Goal: Book appointment/travel/reservation

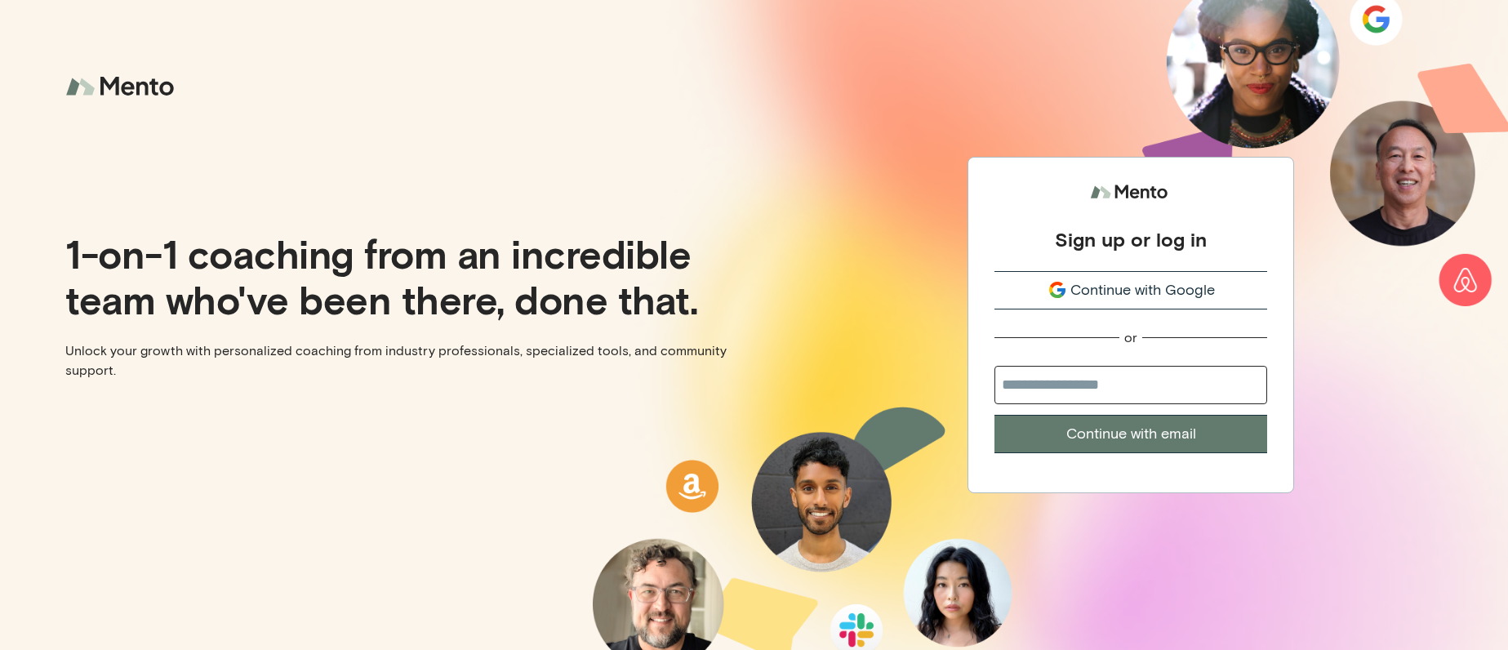
click at [1166, 288] on span "Continue with Google" at bounding box center [1143, 290] width 145 height 22
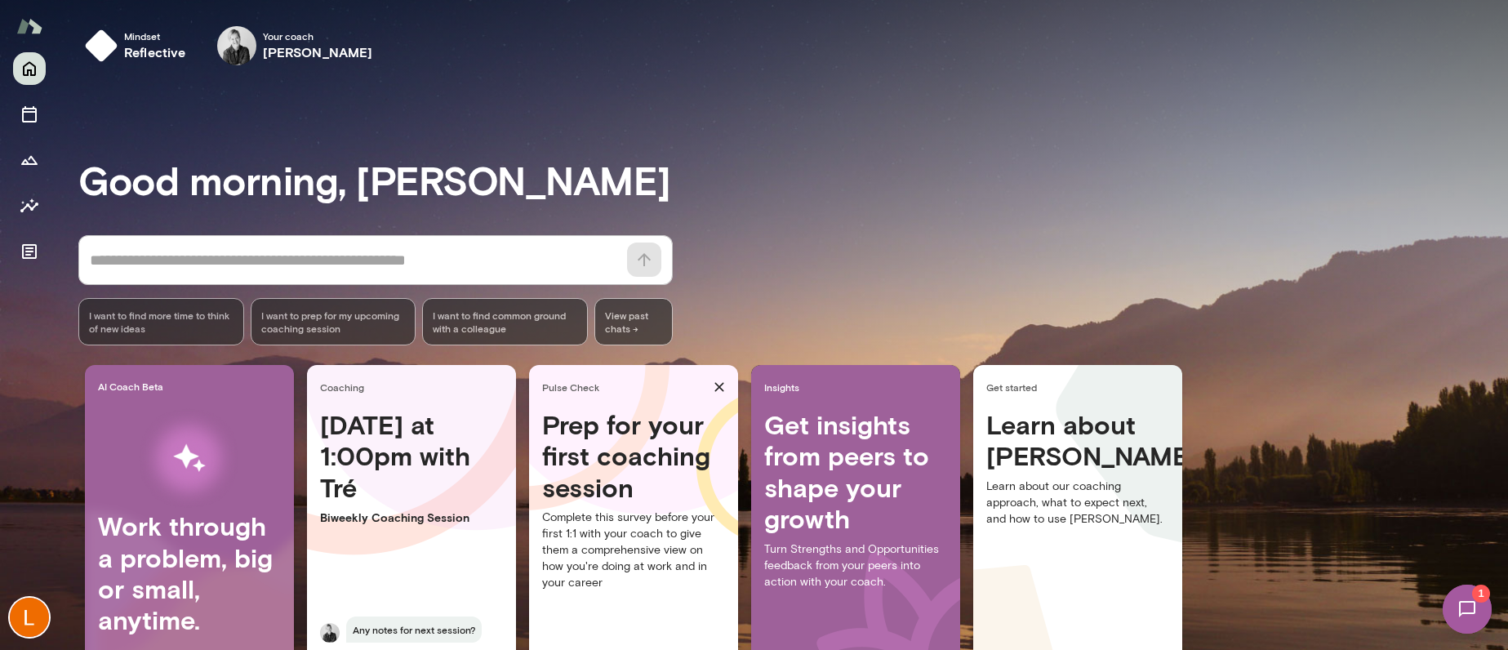
scroll to position [86, 0]
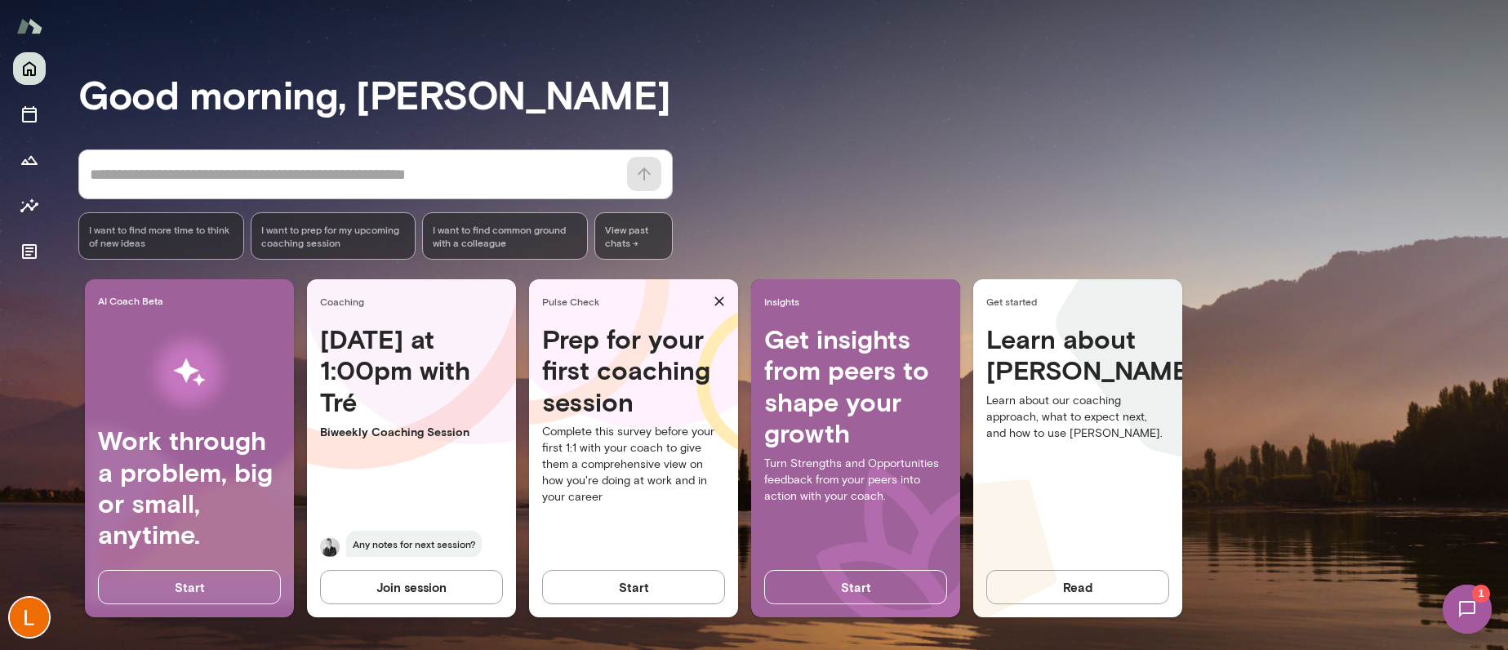
click at [354, 373] on h4 "Today at 1:00pm with Tré" at bounding box center [411, 370] width 183 height 94
click at [341, 430] on p "Biweekly Coaching Session" at bounding box center [411, 432] width 183 height 16
click at [31, 112] on icon "Sessions" at bounding box center [29, 114] width 15 height 16
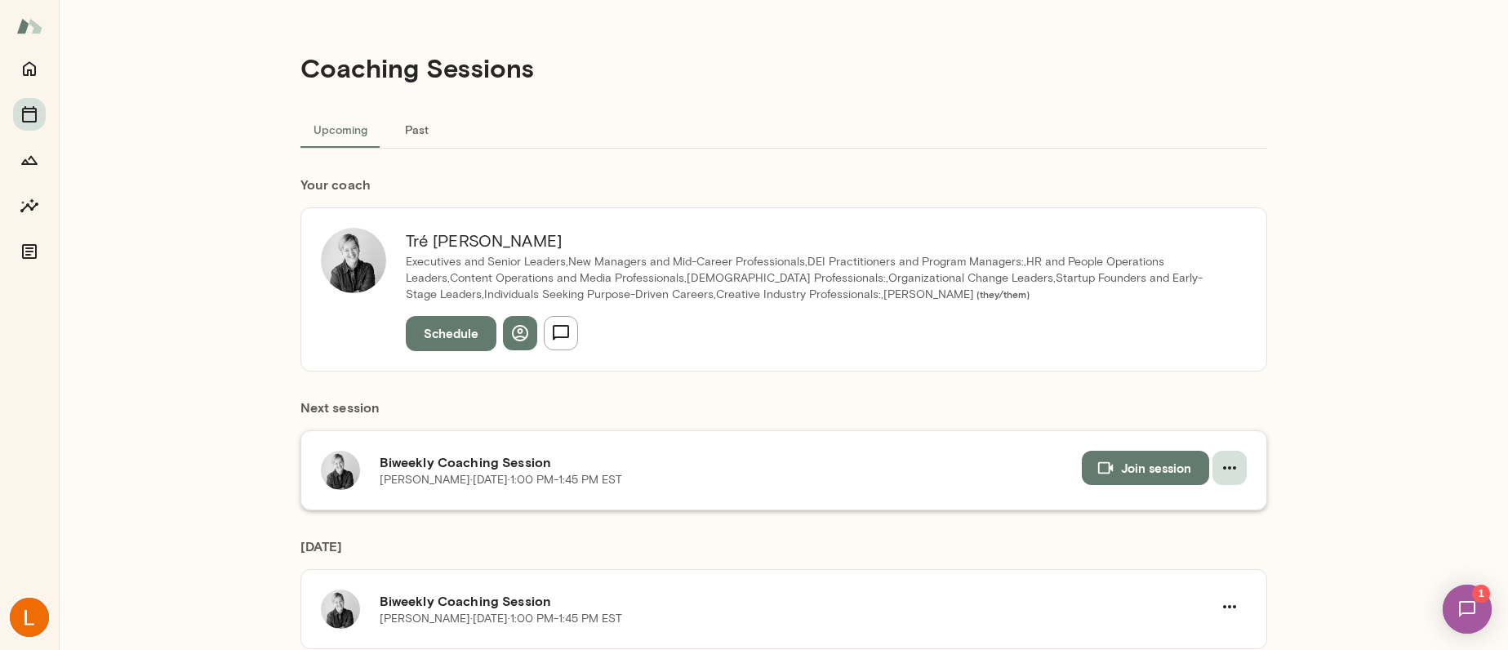
click at [1235, 465] on icon "button" at bounding box center [1230, 468] width 20 height 20
click at [1200, 499] on span "Reschedule" at bounding box center [1200, 507] width 70 height 20
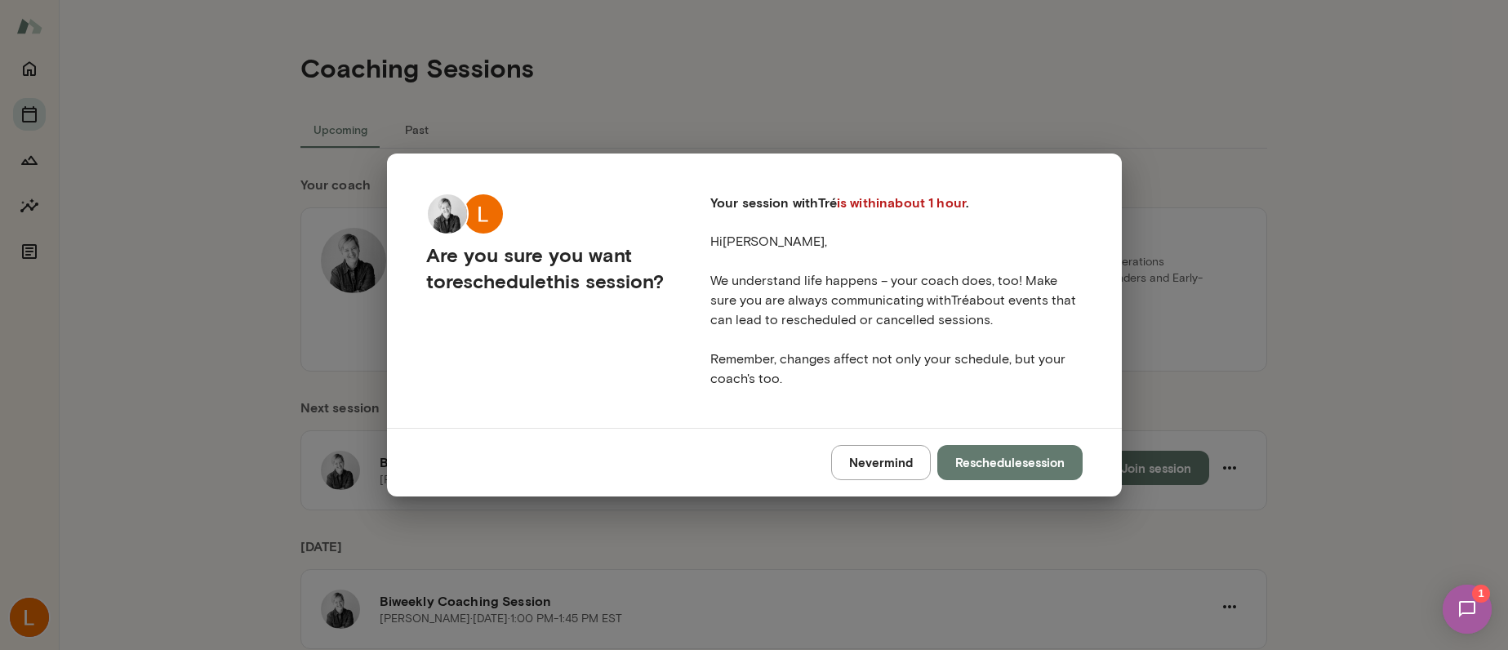
click at [1027, 461] on button "Reschedule session" at bounding box center [1009, 462] width 145 height 34
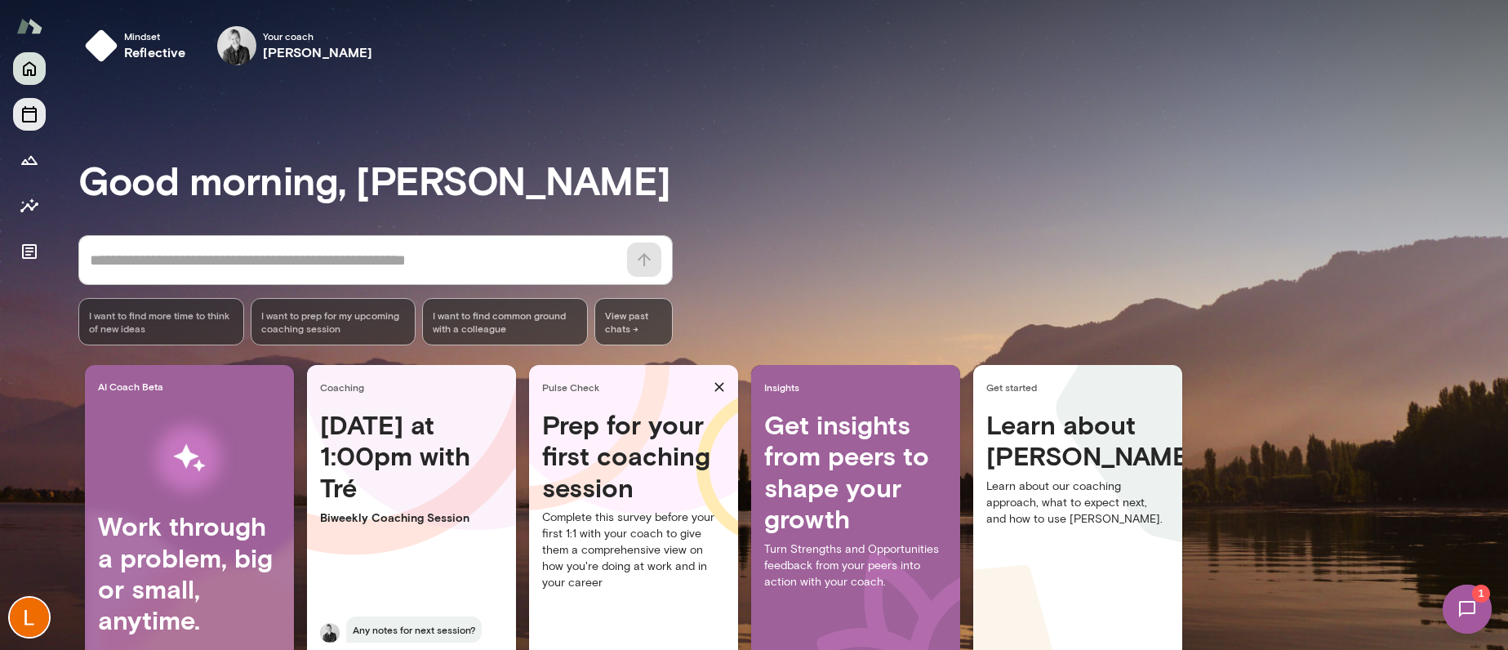
click at [30, 111] on icon "Sessions" at bounding box center [29, 114] width 15 height 16
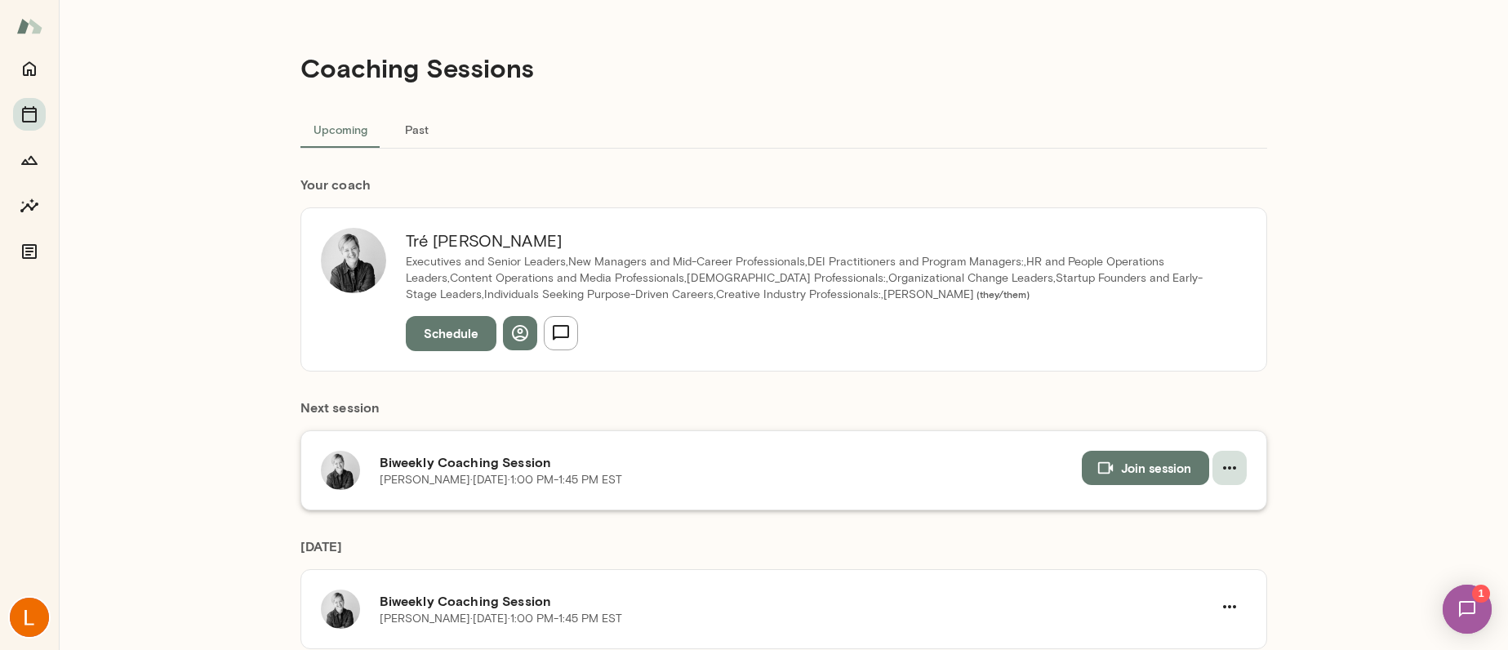
click at [1240, 462] on button "button" at bounding box center [1230, 468] width 34 height 34
click at [1187, 541] on span "Cancel" at bounding box center [1200, 536] width 70 height 20
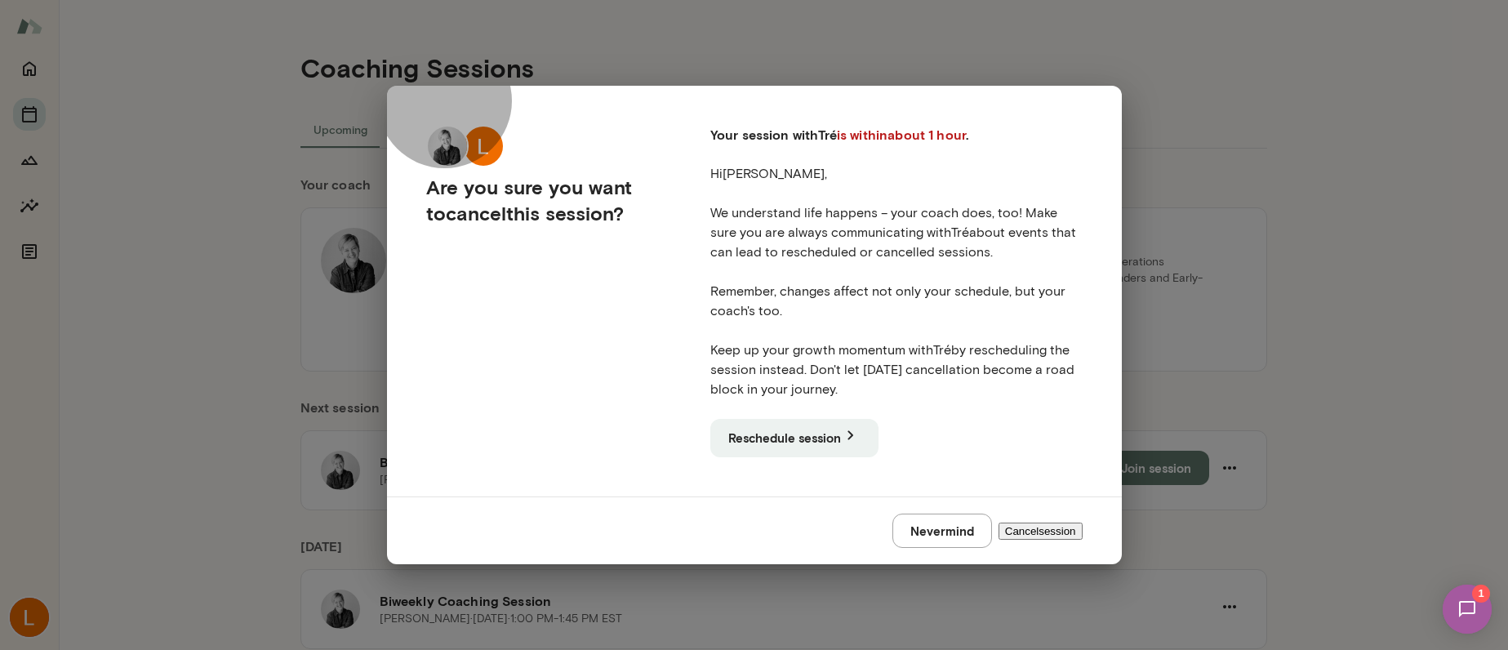
click at [1018, 527] on button "Cancel session" at bounding box center [1041, 531] width 84 height 17
